Goal: Transaction & Acquisition: Purchase product/service

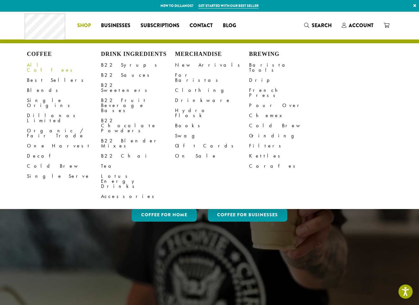
click at [44, 65] on link "All Coffees" at bounding box center [64, 67] width 74 height 15
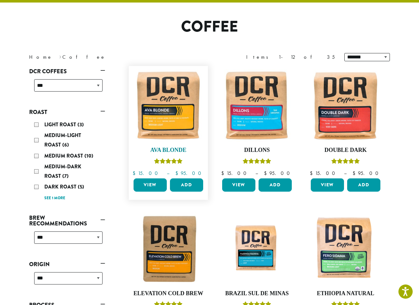
scroll to position [42, 0]
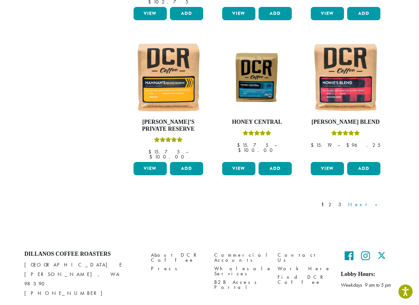
click at [374, 201] on link "Next »" at bounding box center [365, 205] width 36 height 8
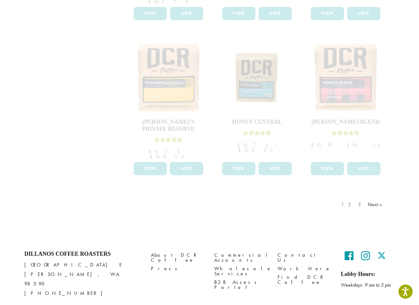
click at [354, 196] on div "1 2 3 Next »" at bounding box center [362, 211] width 45 height 30
click at [372, 196] on div "1 2 3 Next »" at bounding box center [362, 211] width 45 height 30
click at [304, 201] on div "1 2 3 Next »" at bounding box center [257, 211] width 266 height 30
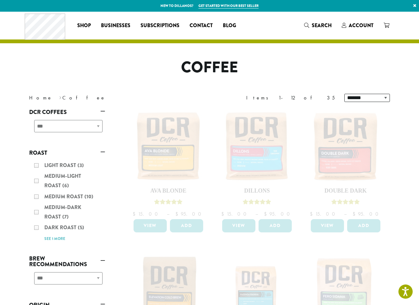
click at [36, 183] on div "Light Roast (3) Medium-Light Roast (6) Medium Roast (10) Medium-Dark Roast (7) …" at bounding box center [67, 202] width 76 height 88
click at [36, 182] on div "Light Roast (3) Medium-Light Roast (6) Medium Roast (10) Medium-Dark Roast (7) …" at bounding box center [67, 202] width 76 height 88
